Goal: Information Seeking & Learning: Find specific fact

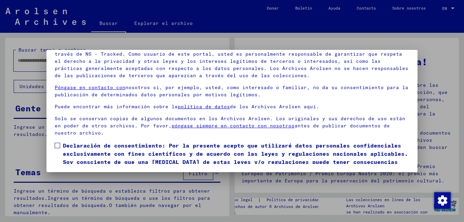
click at [26, 101] on div at bounding box center [232, 111] width 464 height 222
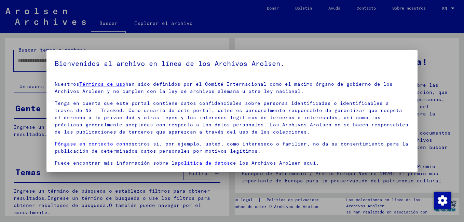
click at [26, 101] on div at bounding box center [232, 111] width 464 height 222
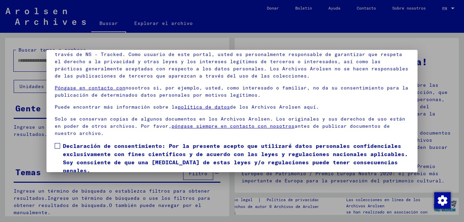
scroll to position [56, 0]
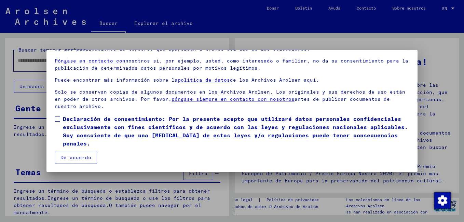
click at [66, 155] on button "De acuerdo" at bounding box center [76, 157] width 42 height 13
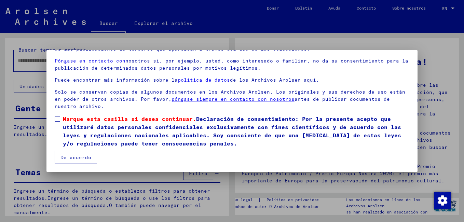
click at [58, 115] on label "Marque esta casilla si desea continuar. Declaración de consentimiento: Por la p…" at bounding box center [232, 131] width 354 height 33
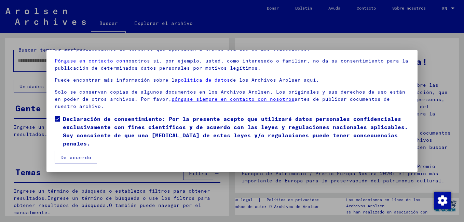
click at [68, 159] on button "De acuerdo" at bounding box center [76, 157] width 42 height 13
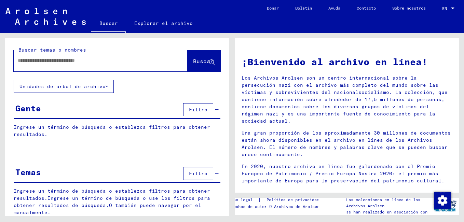
click at [41, 61] on input "text" at bounding box center [92, 60] width 149 height 7
type input "**********"
click at [196, 110] on span "Filtro" at bounding box center [198, 110] width 18 height 6
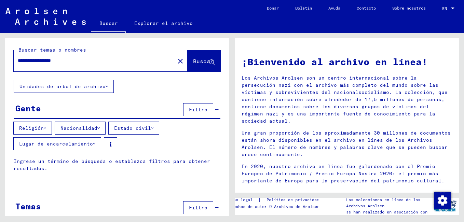
click at [46, 127] on icon at bounding box center [45, 128] width 2 height 5
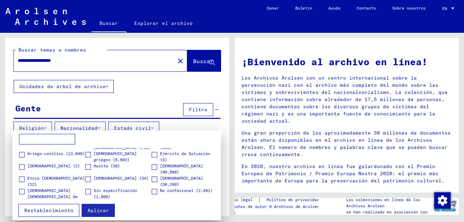
scroll to position [137, 0]
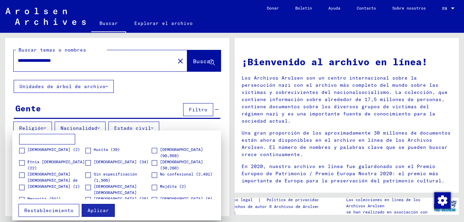
click at [152, 148] on span at bounding box center [154, 150] width 5 height 5
click at [206, 59] on div at bounding box center [232, 111] width 464 height 222
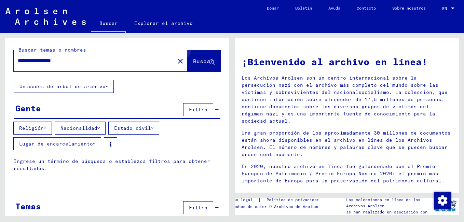
click at [209, 60] on icon at bounding box center [212, 63] width 6 height 6
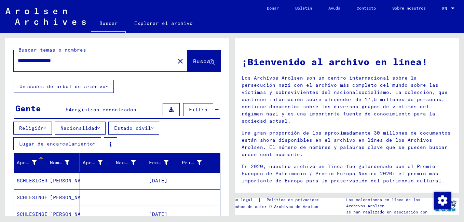
click at [100, 127] on icon at bounding box center [98, 128] width 2 height 5
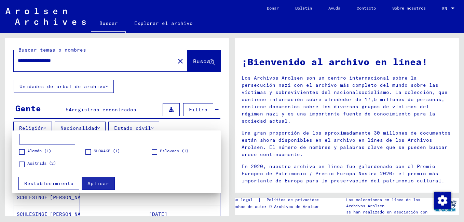
click at [145, 97] on div at bounding box center [232, 111] width 464 height 222
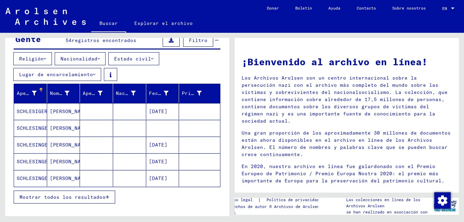
scroll to position [102, 0]
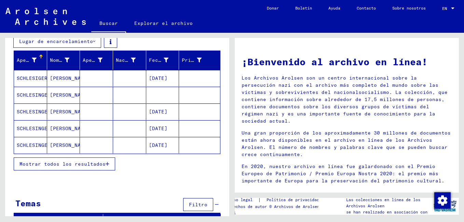
click at [94, 162] on span "Mostrar todos los resultados" at bounding box center [62, 164] width 86 height 6
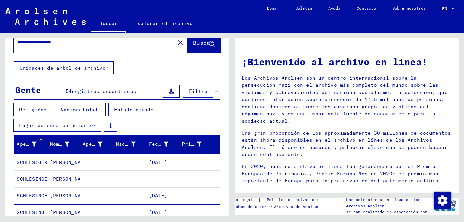
scroll to position [0, 0]
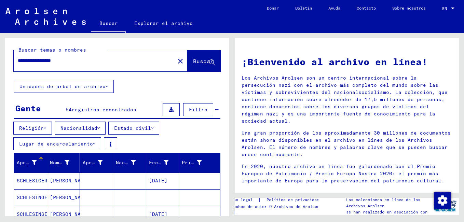
click at [107, 85] on icon at bounding box center [107, 86] width 2 height 5
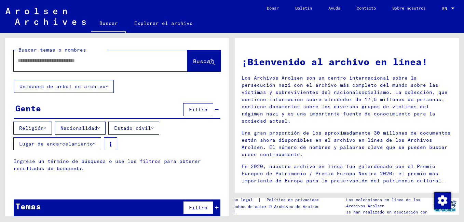
click at [103, 60] on input "text" at bounding box center [92, 60] width 149 height 7
type input "**********"
click at [199, 61] on span "Buscar" at bounding box center [203, 61] width 20 height 7
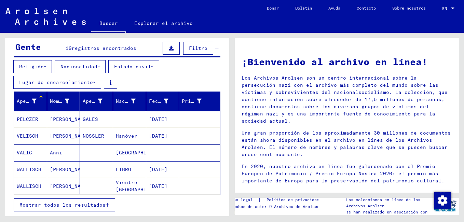
scroll to position [68, 0]
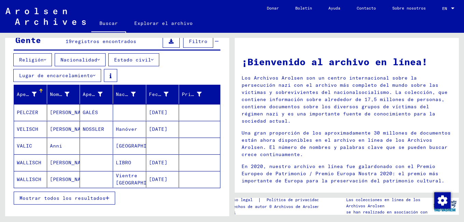
click at [52, 194] on button "Mostrar todos los resultados" at bounding box center [64, 198] width 101 height 13
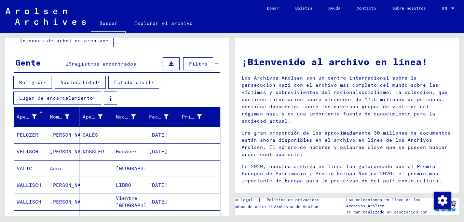
scroll to position [0, 0]
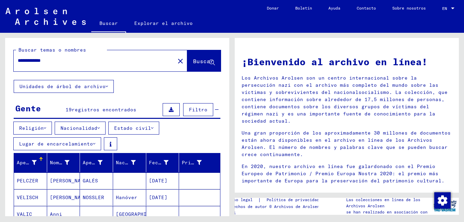
click at [100, 126] on icon at bounding box center [98, 128] width 2 height 5
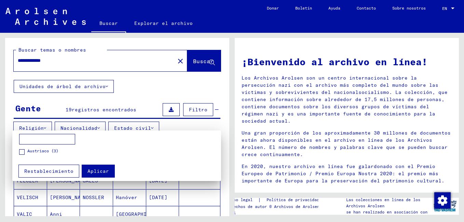
click at [42, 138] on input at bounding box center [47, 139] width 56 height 11
type input "*******"
click at [100, 173] on span "Aplicar" at bounding box center [98, 171] width 22 height 6
